Goal: Task Accomplishment & Management: Use online tool/utility

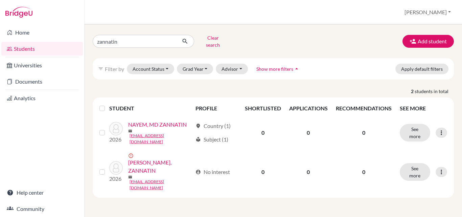
click at [137, 38] on input "zannatin" at bounding box center [135, 41] width 84 height 13
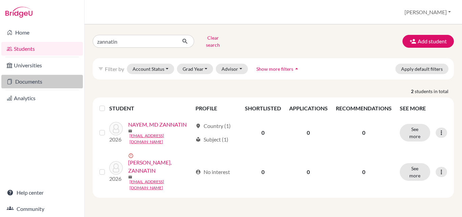
click at [32, 81] on link "Documents" at bounding box center [42, 82] width 82 height 14
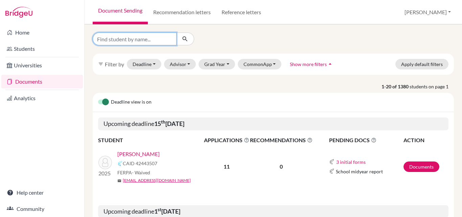
click at [136, 37] on input "Find student by name..." at bounding box center [135, 38] width 84 height 13
type input "marjana"
click button "submit" at bounding box center [185, 38] width 18 height 13
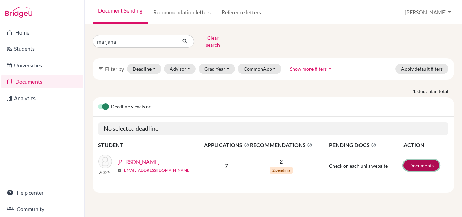
click at [433, 160] on link "Documents" at bounding box center [422, 165] width 36 height 10
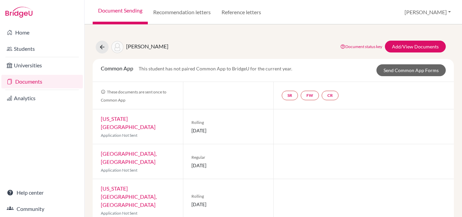
click at [30, 84] on link "Documents" at bounding box center [42, 82] width 82 height 14
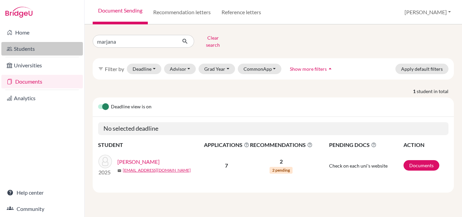
click at [80, 43] on div "Home Students Universities Documents Analytics Help center Community Document S…" at bounding box center [231, 108] width 462 height 217
type input "morshedur"
click button "submit" at bounding box center [185, 41] width 18 height 13
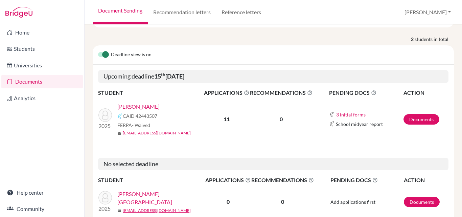
scroll to position [68, 0]
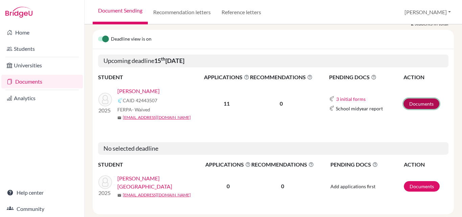
click at [411, 99] on link "Documents" at bounding box center [422, 103] width 36 height 10
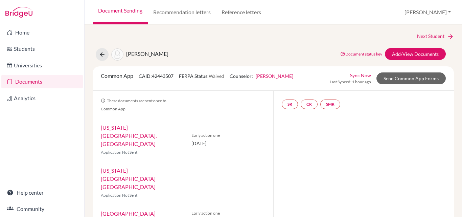
scroll to position [34, 0]
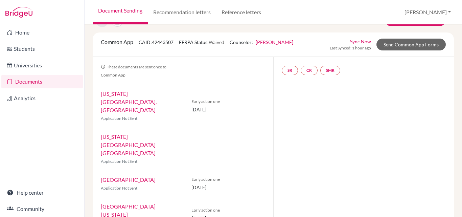
click at [359, 40] on link "Sync Now" at bounding box center [360, 41] width 21 height 7
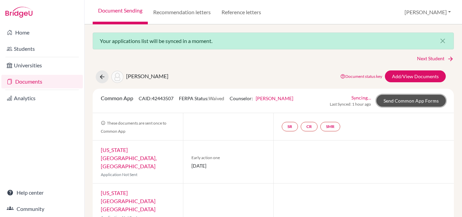
click at [404, 102] on link "Send Common App Forms" at bounding box center [411, 101] width 69 height 12
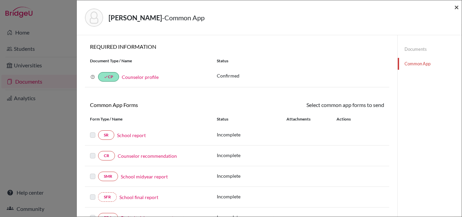
click at [457, 7] on span "×" at bounding box center [457, 7] width 5 height 10
